Goal: Task Accomplishment & Management: Manage account settings

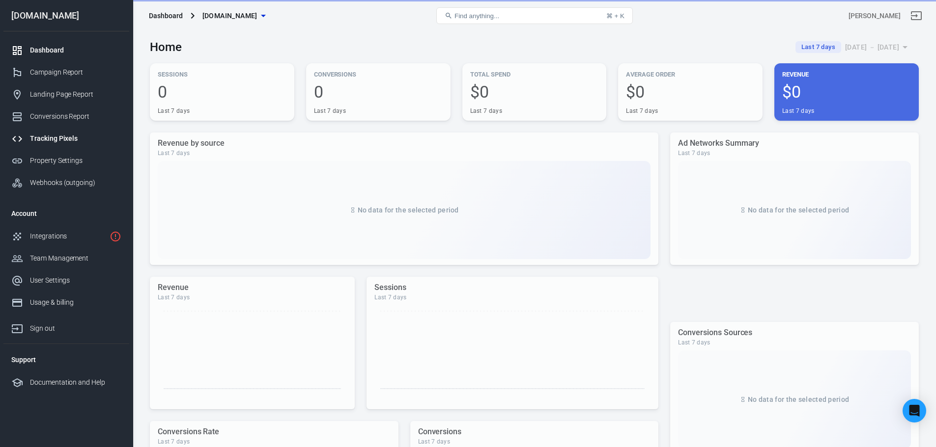
click at [55, 137] on div "Tracking Pixels" at bounding box center [75, 139] width 91 height 10
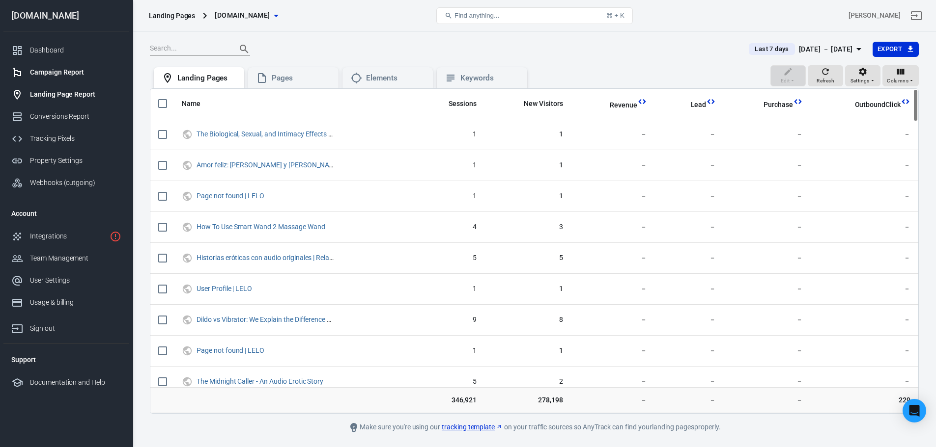
click at [43, 63] on link "Campaign Report" at bounding box center [66, 72] width 126 height 22
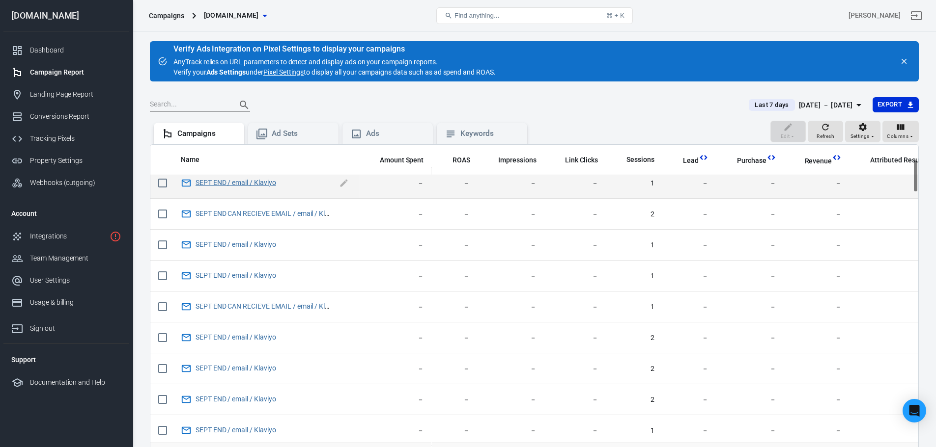
scroll to position [196, 0]
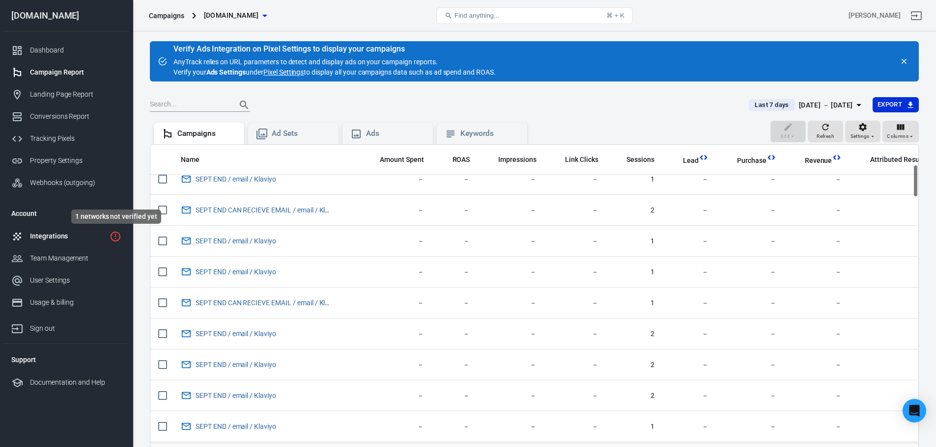
click at [114, 239] on icon "1 networks not verified yet" at bounding box center [116, 237] width 12 height 12
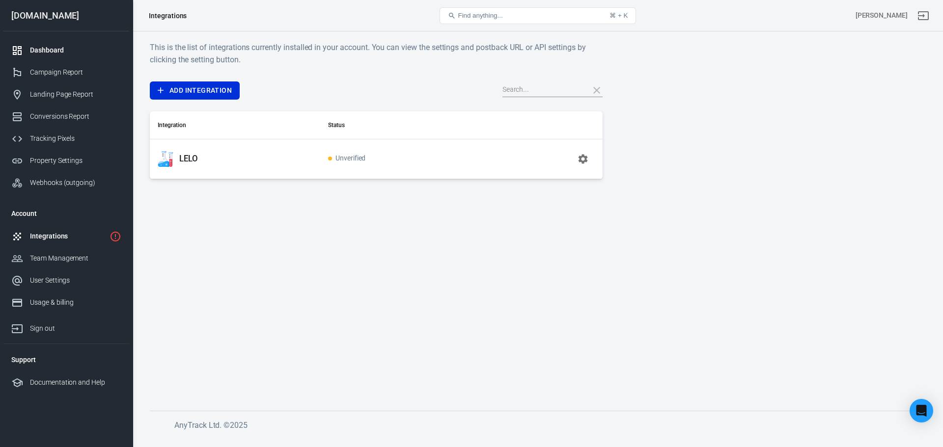
click at [73, 55] on div "Dashboard" at bounding box center [75, 50] width 91 height 10
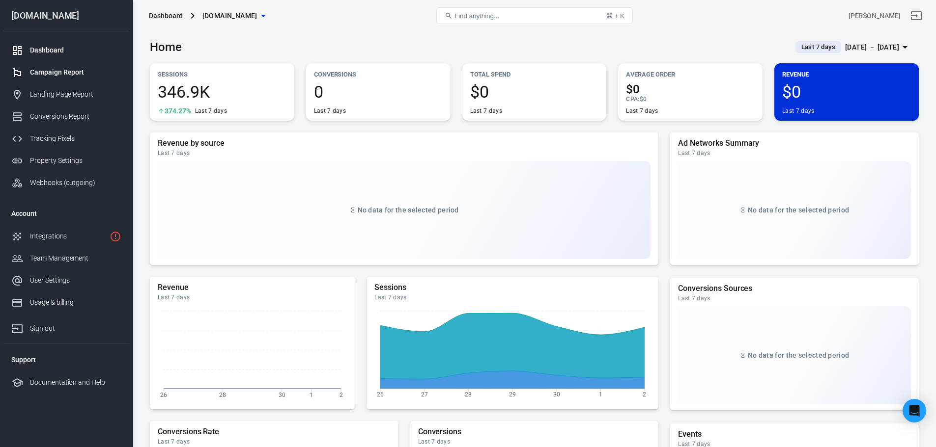
click at [47, 72] on div "Campaign Report" at bounding box center [75, 72] width 91 height 10
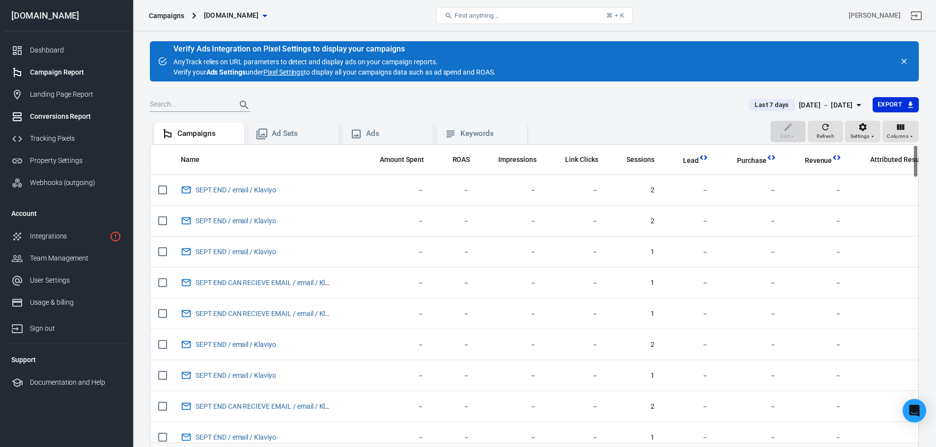
click at [36, 108] on link "Conversions Report" at bounding box center [66, 117] width 126 height 22
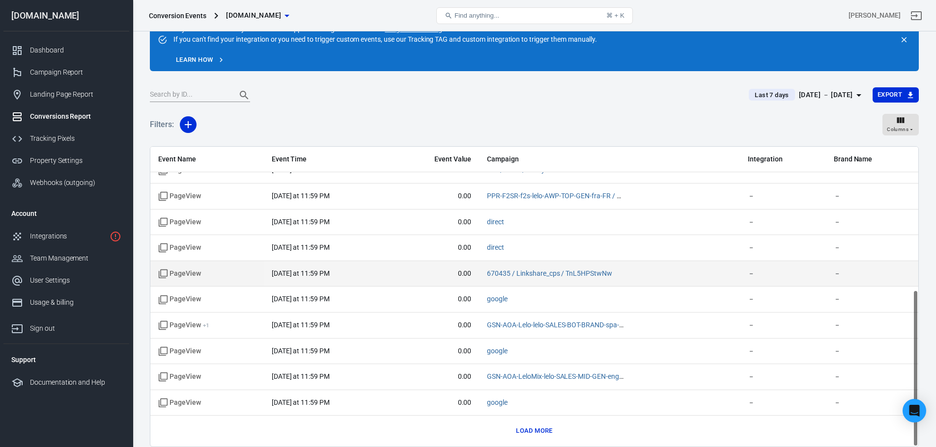
scroll to position [75, 0]
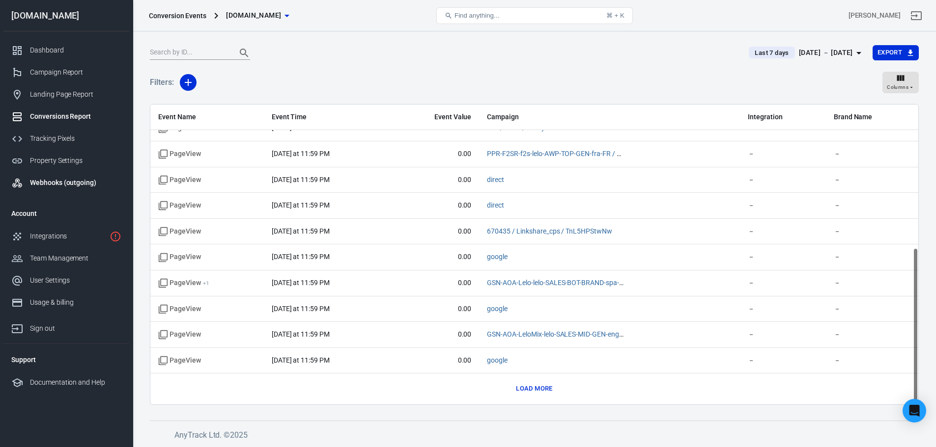
click at [31, 186] on div "Webhooks (outgoing)" at bounding box center [75, 183] width 91 height 10
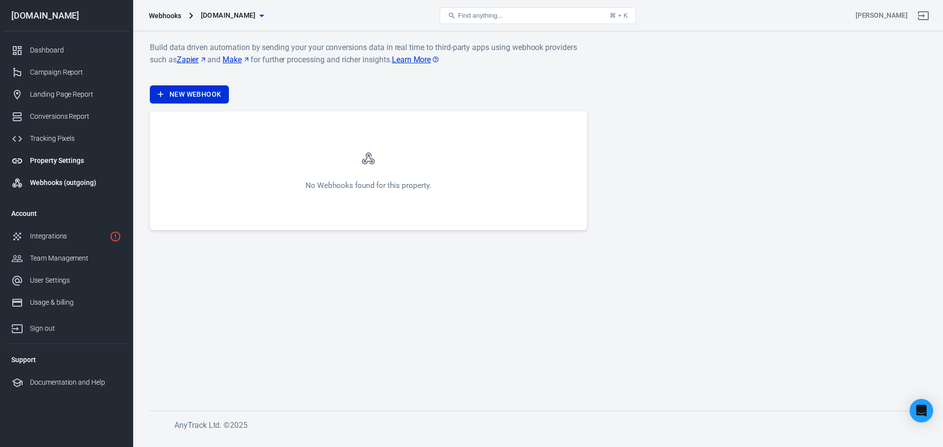
click at [68, 163] on div "Property Settings" at bounding box center [75, 161] width 91 height 10
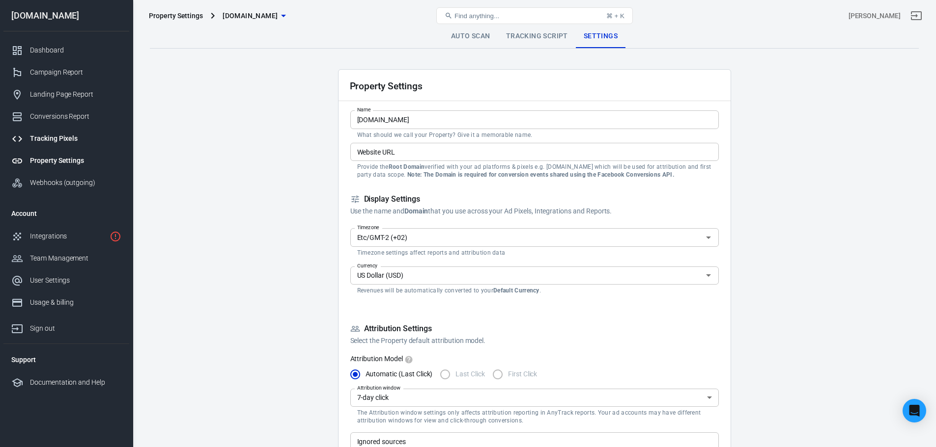
click at [74, 142] on div "Tracking Pixels" at bounding box center [75, 139] width 91 height 10
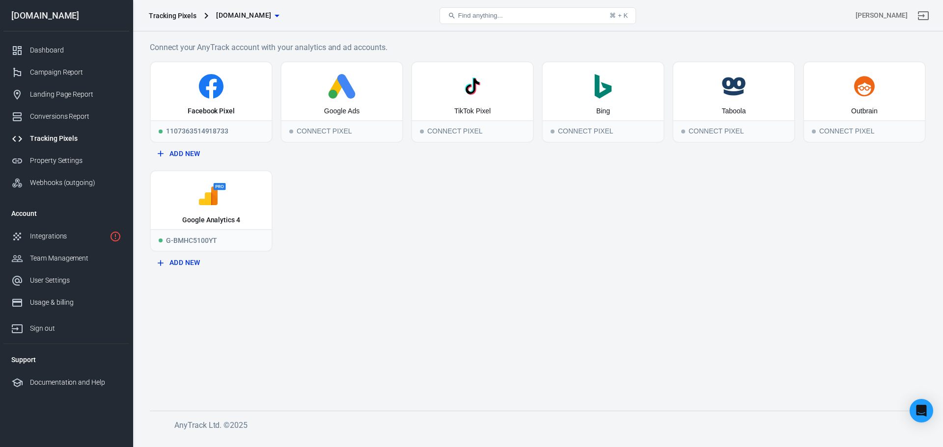
click at [77, 130] on link "Tracking Pixels" at bounding box center [66, 139] width 126 height 22
click at [80, 120] on div "Conversions Report" at bounding box center [75, 116] width 91 height 10
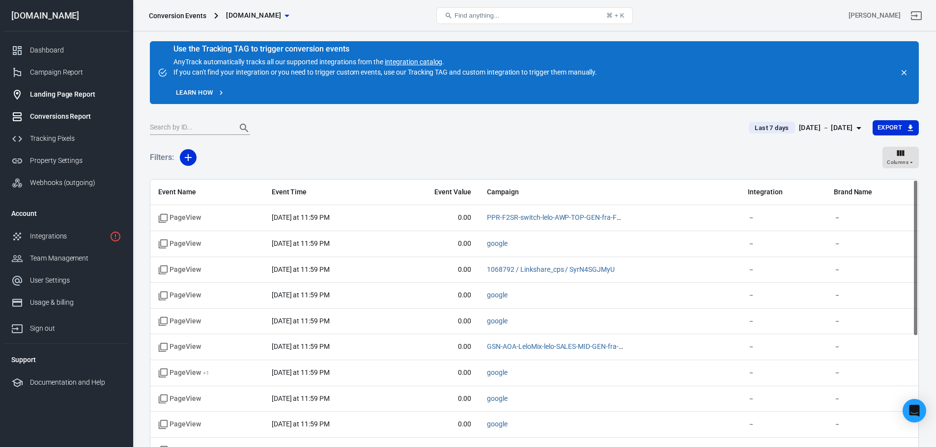
click at [77, 96] on div "Landing Page Report" at bounding box center [75, 94] width 91 height 10
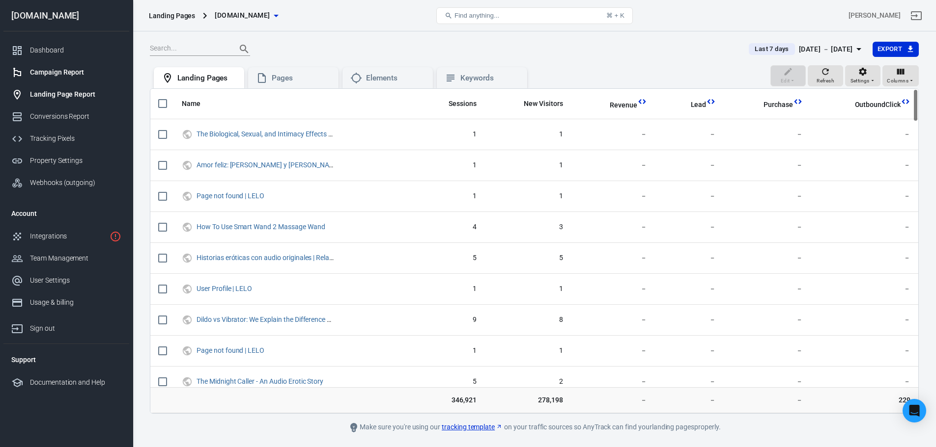
click at [32, 65] on link "Campaign Report" at bounding box center [66, 72] width 126 height 22
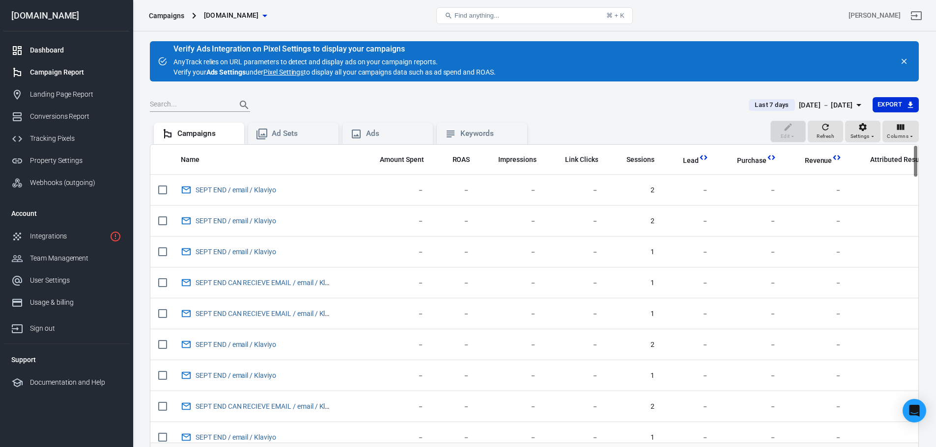
click at [61, 46] on div "Dashboard" at bounding box center [75, 50] width 91 height 10
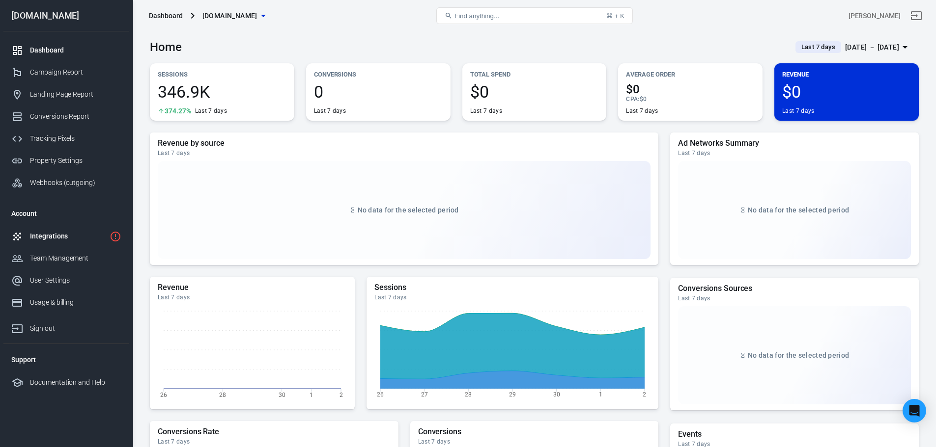
click at [61, 247] on link "Integrations" at bounding box center [66, 236] width 126 height 22
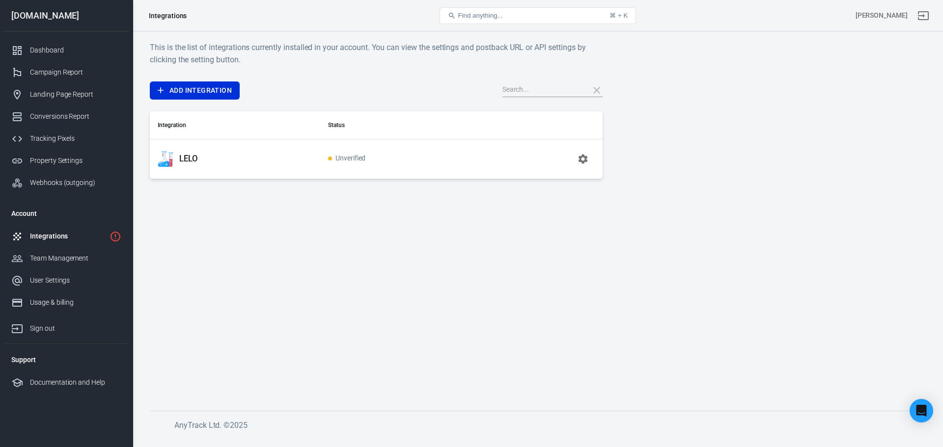
click at [80, 241] on div "Integrations" at bounding box center [68, 236] width 76 height 10
click at [580, 161] on icon "button" at bounding box center [582, 158] width 9 height 9
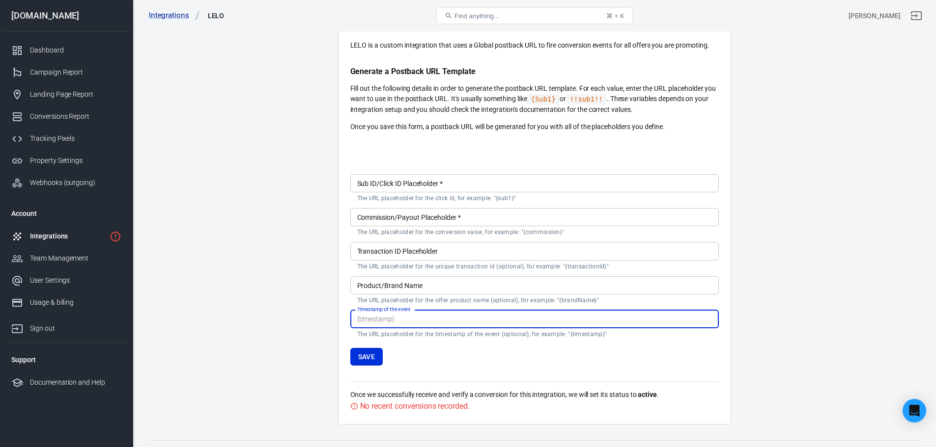
scroll to position [94, 0]
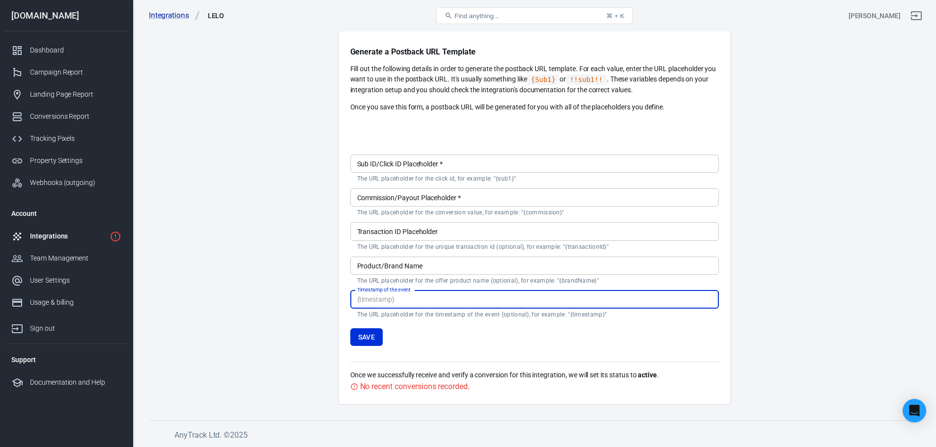
click at [423, 390] on div "No recent conversions recorded." at bounding box center [415, 387] width 110 height 12
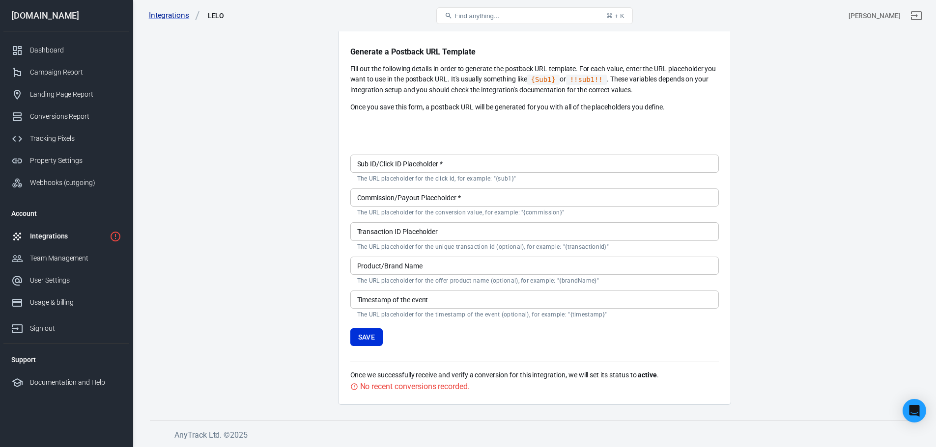
click at [355, 389] on icon at bounding box center [354, 387] width 8 height 8
click at [446, 309] on div "Timestamp of the event Timestamp of the event The URL placeholder for the times…" at bounding box center [534, 305] width 368 height 28
click at [446, 295] on input "Timestamp of the event" at bounding box center [534, 300] width 368 height 18
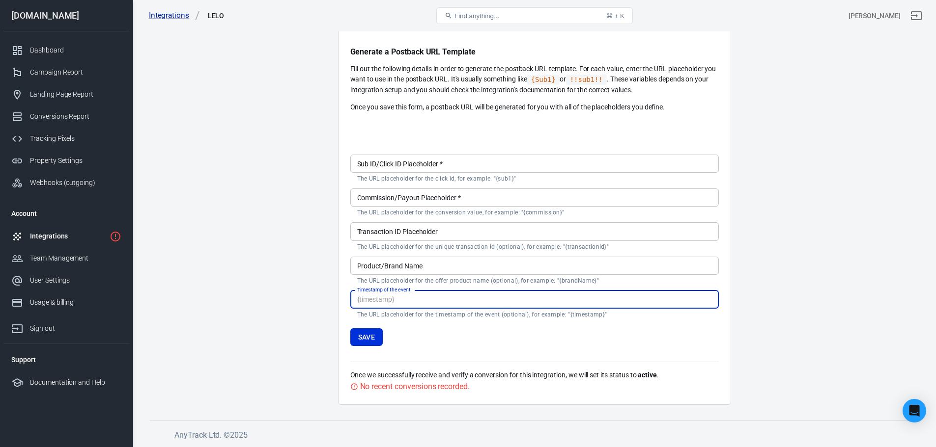
click at [310, 291] on main "Integration Events Log Settings Custom Integration LELO is a custom integration…" at bounding box center [534, 168] width 769 height 474
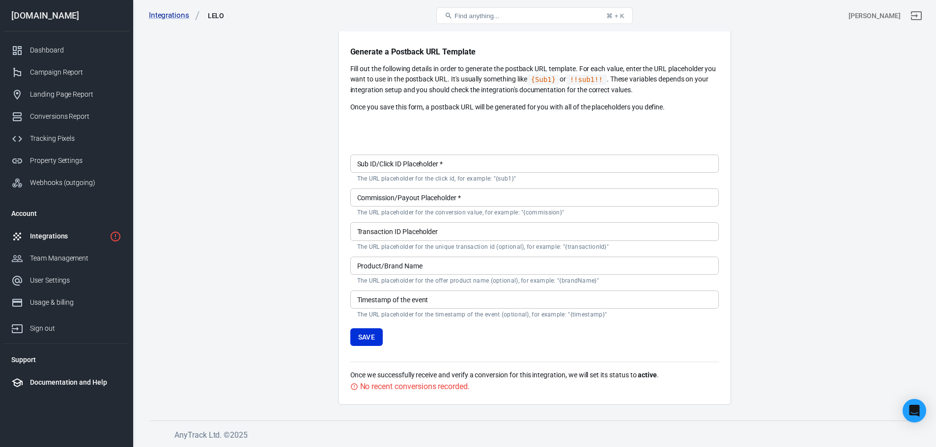
click at [73, 392] on li "Documentation and Help" at bounding box center [66, 383] width 126 height 22
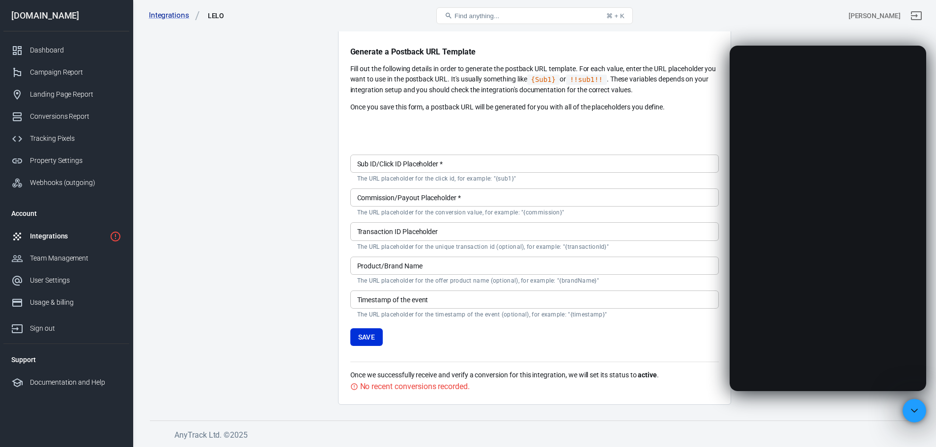
scroll to position [0, 0]
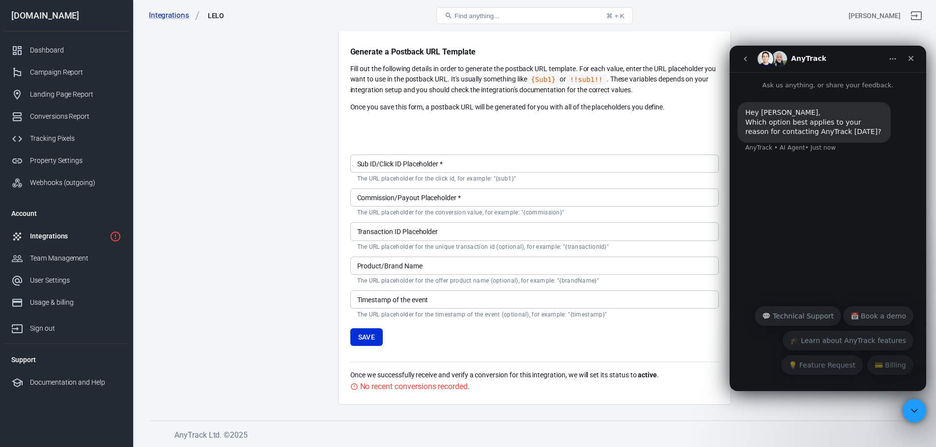
click at [248, 331] on main "Integration Events Log Settings Custom Integration LELO is a custom integration…" at bounding box center [534, 168] width 769 height 474
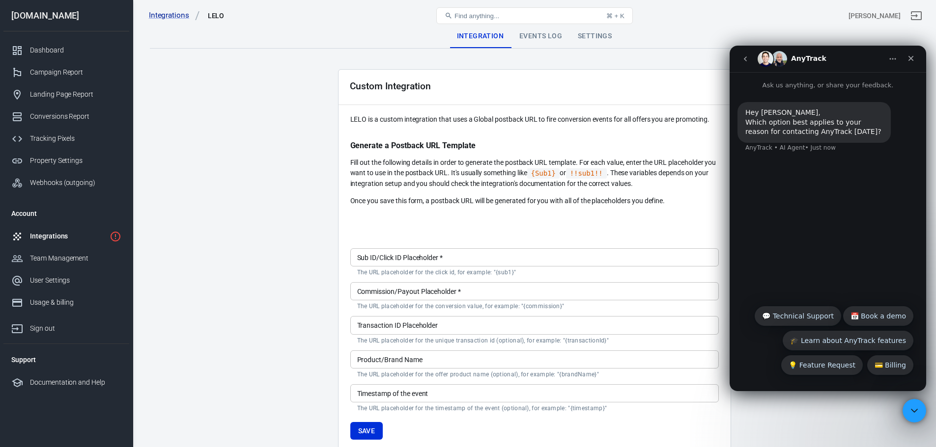
click at [748, 57] on icon "go back" at bounding box center [745, 59] width 8 height 8
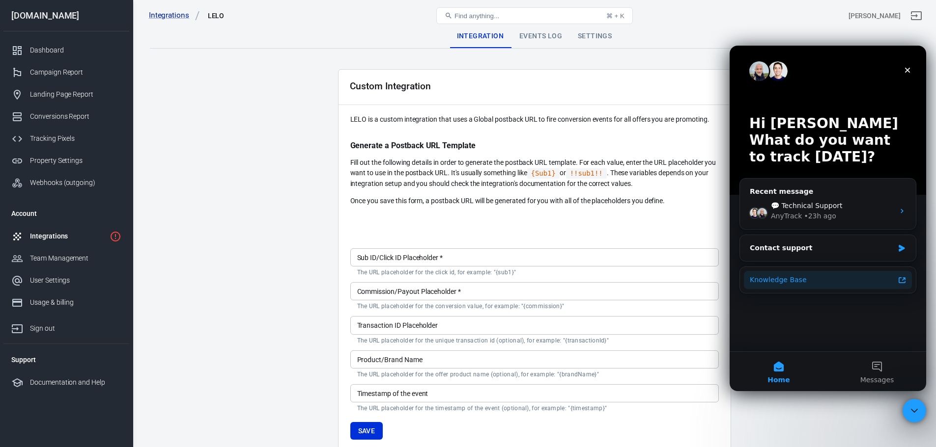
click at [797, 285] on div "Knowledge Base" at bounding box center [828, 280] width 168 height 18
click at [798, 28] on div "Integrations LELO Find anything... ⌘ + K Mislav Grivičić" at bounding box center [534, 15] width 803 height 31
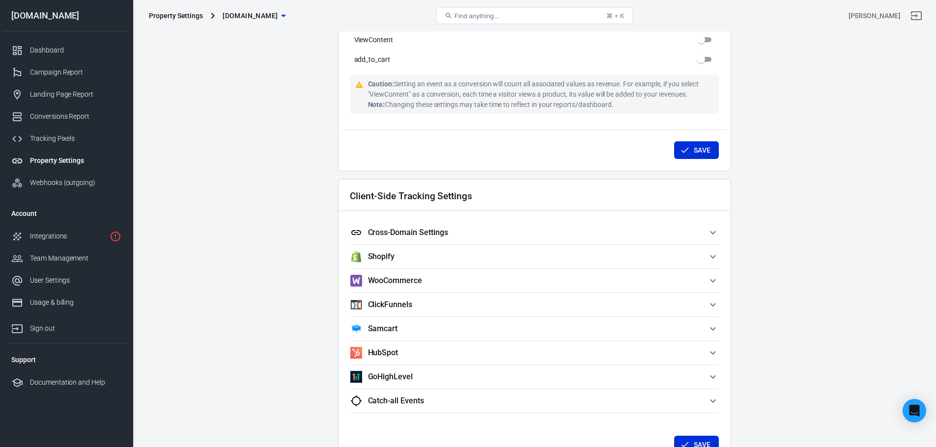
scroll to position [743, 0]
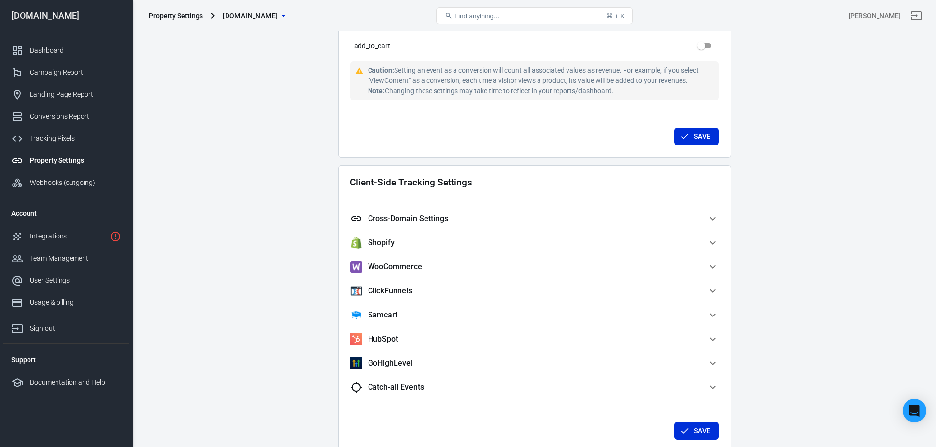
click at [443, 208] on button "Cross-Domain Settings" at bounding box center [534, 219] width 368 height 24
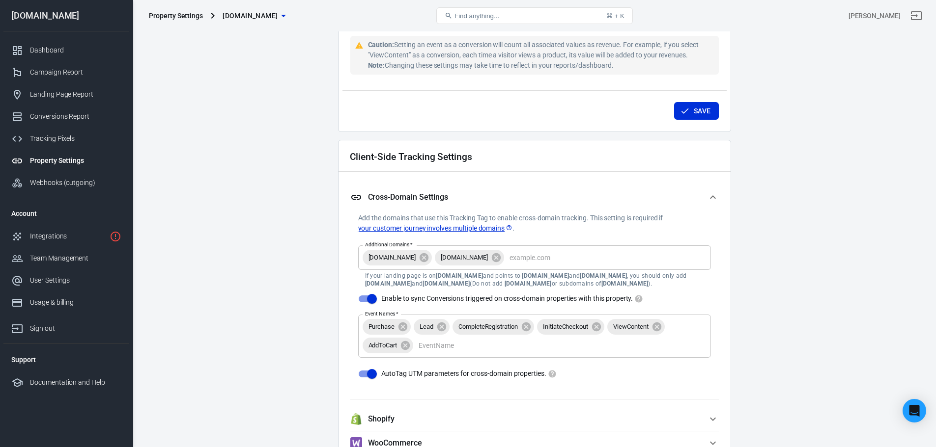
scroll to position [792, 0]
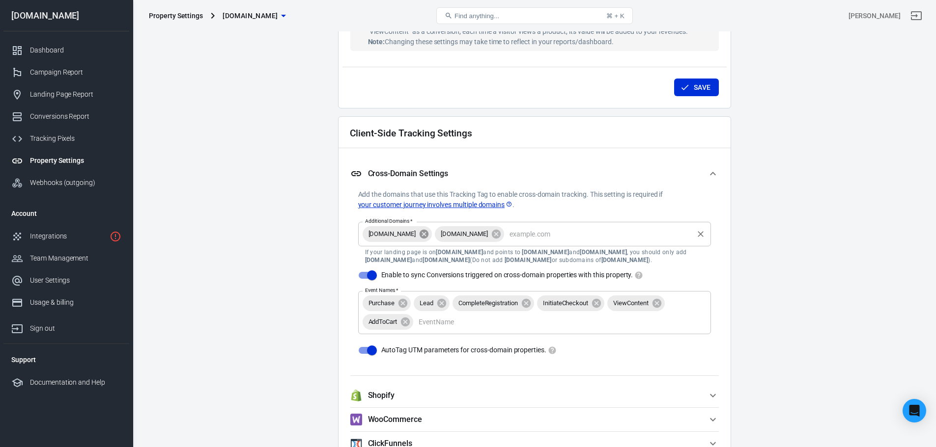
click at [418, 233] on icon at bounding box center [423, 234] width 11 height 11
click at [418, 240] on div "[DOMAIN_NAME] Additional Domains   *" at bounding box center [534, 234] width 353 height 25
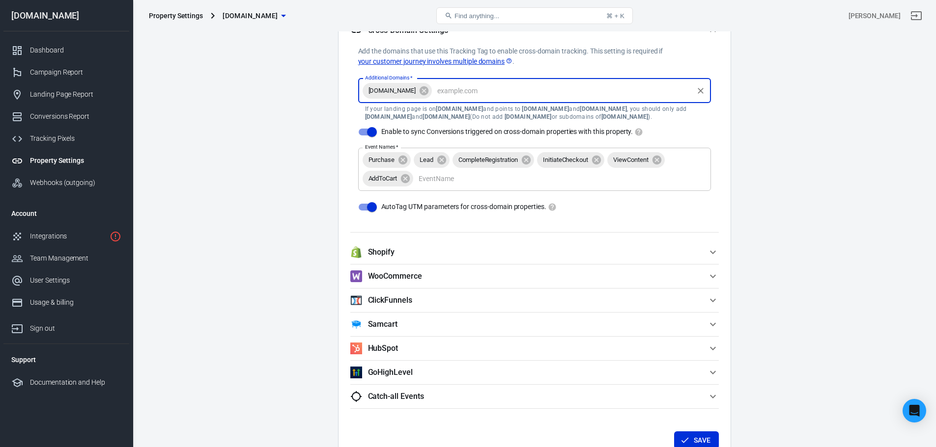
scroll to position [1037, 0]
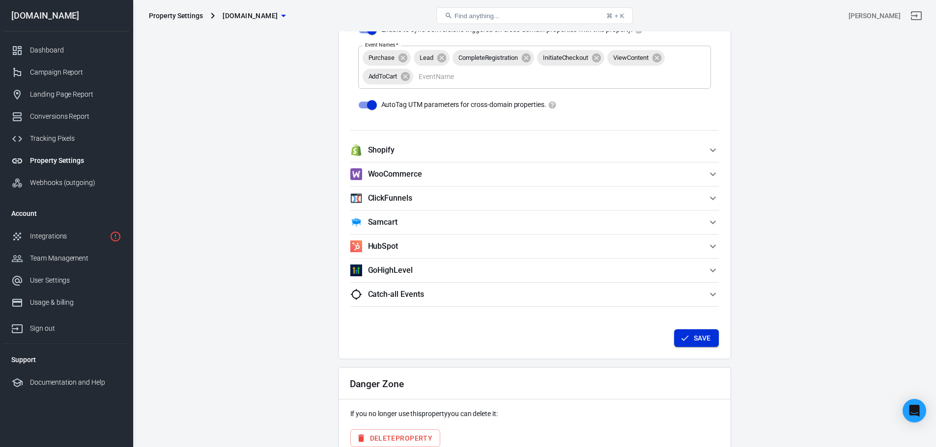
click at [702, 345] on button "Save" at bounding box center [696, 339] width 45 height 18
click at [26, 348] on li "Support" at bounding box center [66, 360] width 126 height 24
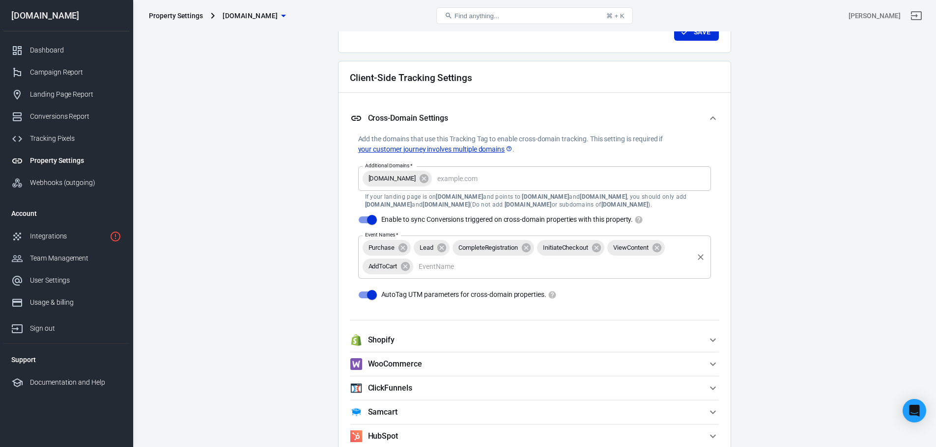
scroll to position [846, 0]
click at [366, 221] on input "Enable to sync Conversions triggered on cross-domain properties with this prope…" at bounding box center [372, 221] width 56 height 19
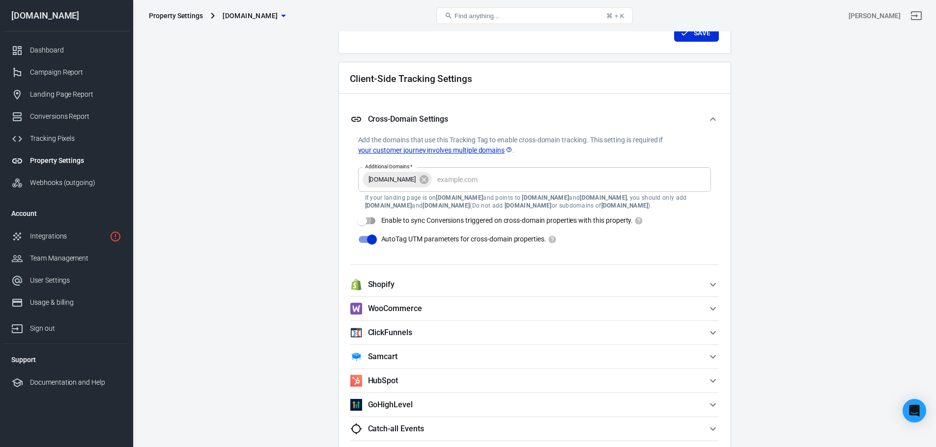
click at [366, 221] on input "Enable to sync Conversions triggered on cross-domain properties with this prope…" at bounding box center [362, 221] width 56 height 19
checkbox input "true"
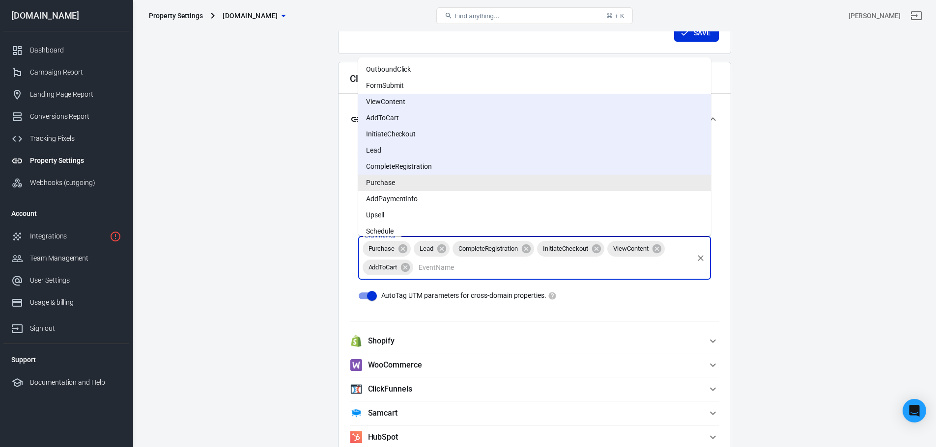
click at [442, 262] on input "Event Names   *" at bounding box center [553, 267] width 277 height 12
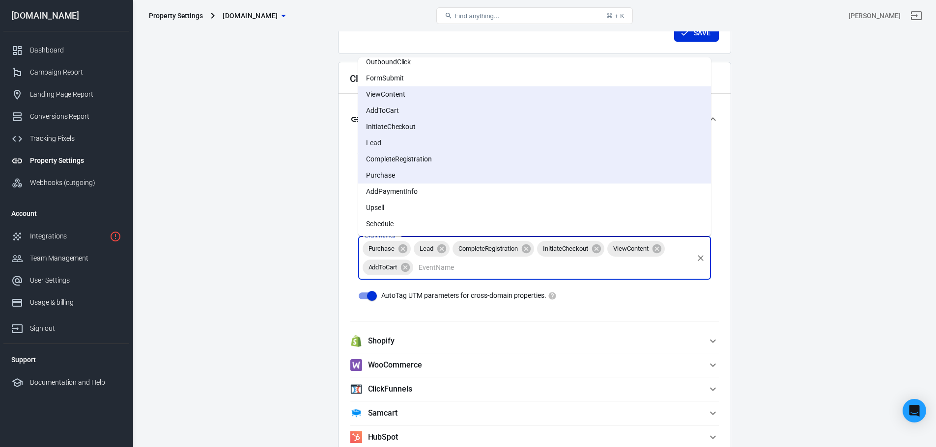
scroll to position [0, 0]
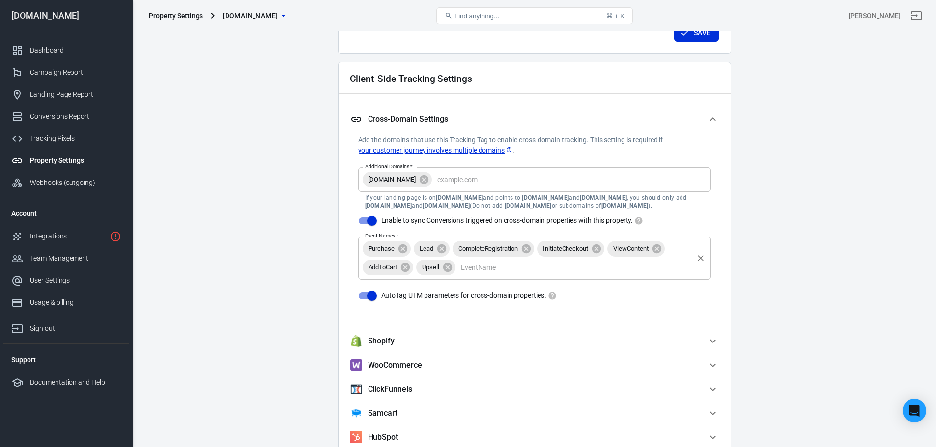
click at [450, 271] on icon at bounding box center [447, 267] width 9 height 9
click at [447, 270] on input "Event Names   *" at bounding box center [553, 267] width 277 height 12
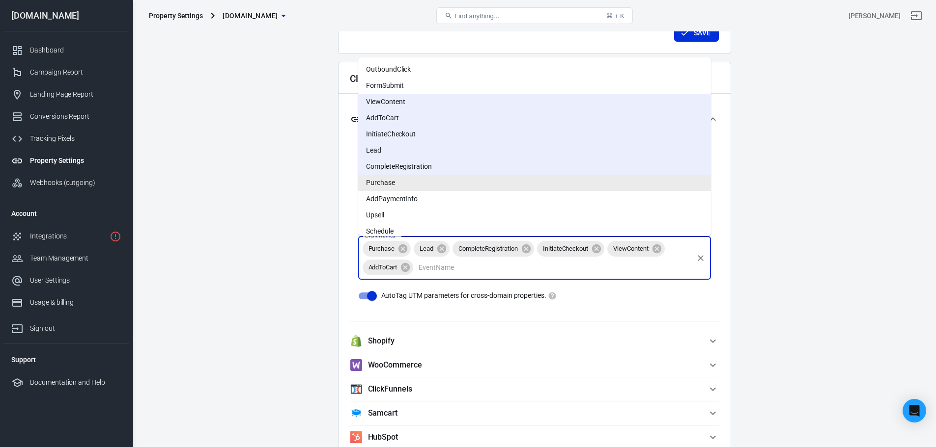
click at [447, 270] on input "Event Names   *" at bounding box center [553, 267] width 277 height 12
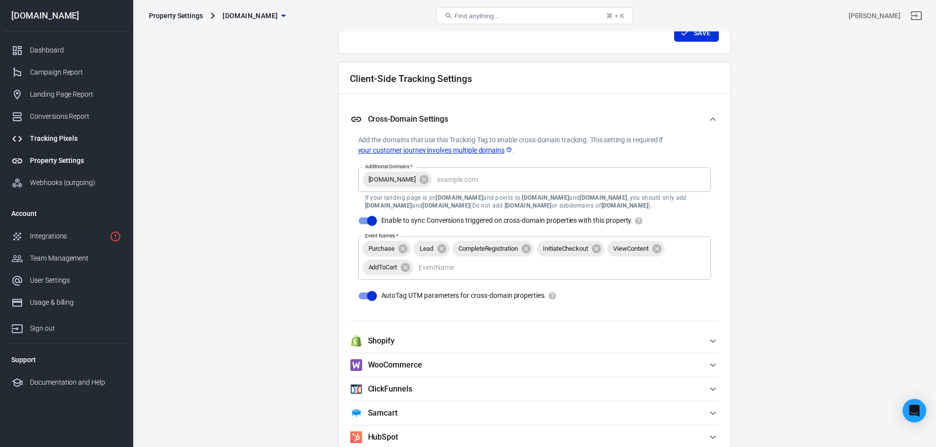
click at [79, 138] on div "Tracking Pixels" at bounding box center [75, 139] width 91 height 10
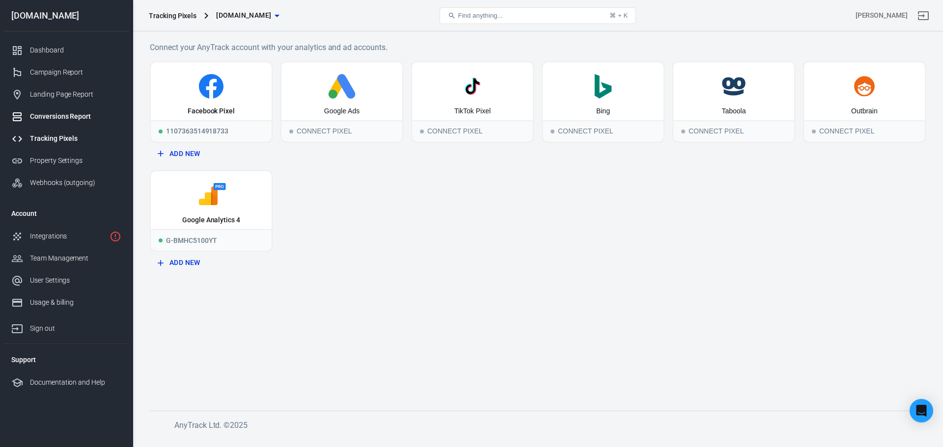
click at [76, 119] on div "Conversions Report" at bounding box center [75, 116] width 91 height 10
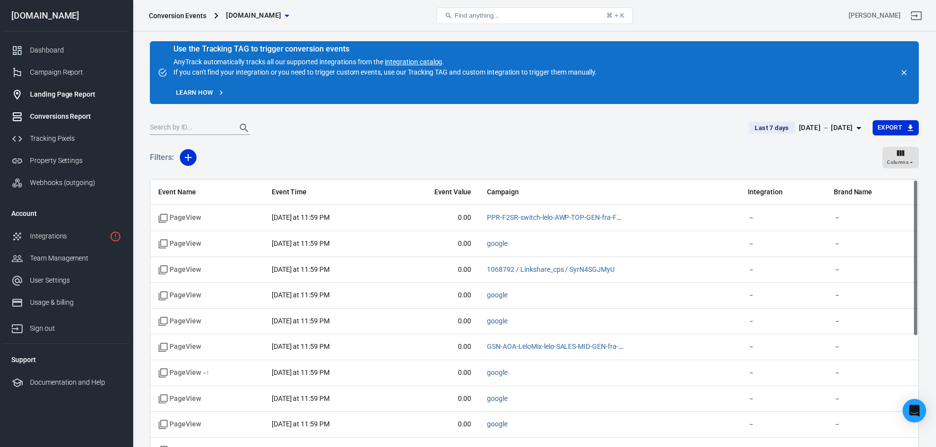
click at [76, 93] on div "Landing Page Report" at bounding box center [75, 94] width 91 height 10
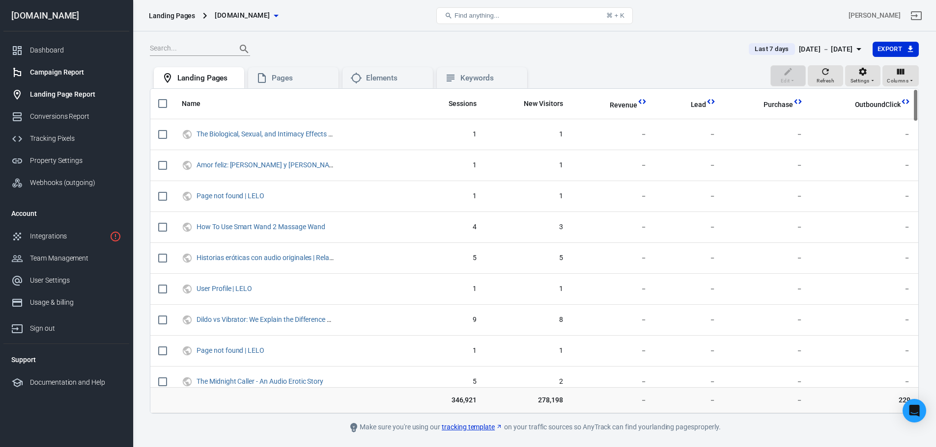
click at [94, 65] on link "Campaign Report" at bounding box center [66, 72] width 126 height 22
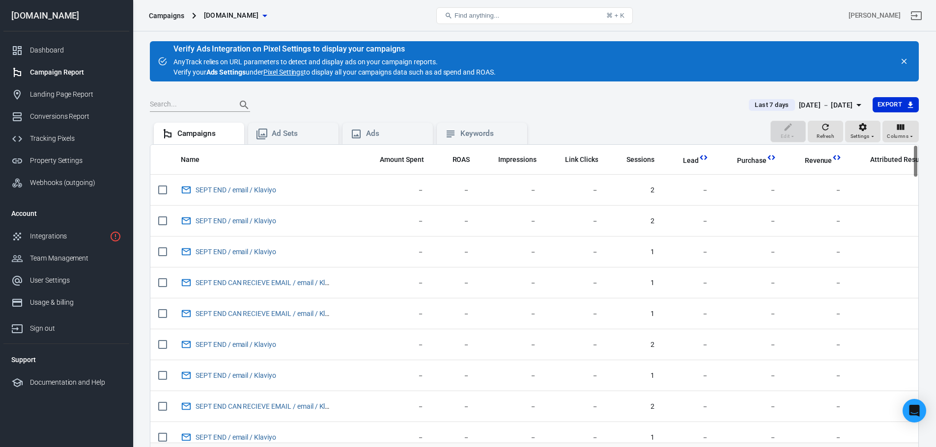
click at [78, 39] on div "Dashboard Campaign Report Landing Page Report Conversions Report Tracking Pixel…" at bounding box center [66, 116] width 126 height 170
click at [77, 45] on link "Dashboard" at bounding box center [66, 50] width 126 height 22
